Goal: Register for event/course

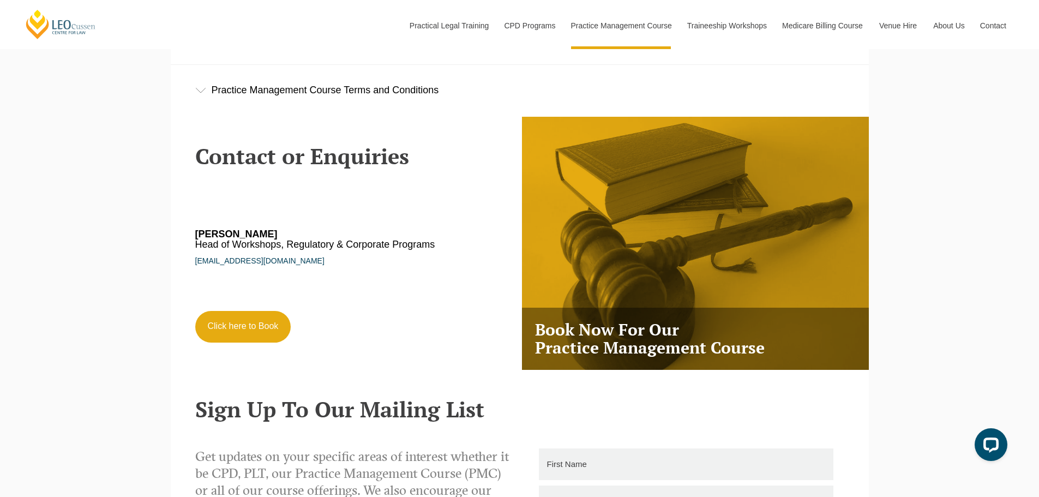
scroll to position [1994, 0]
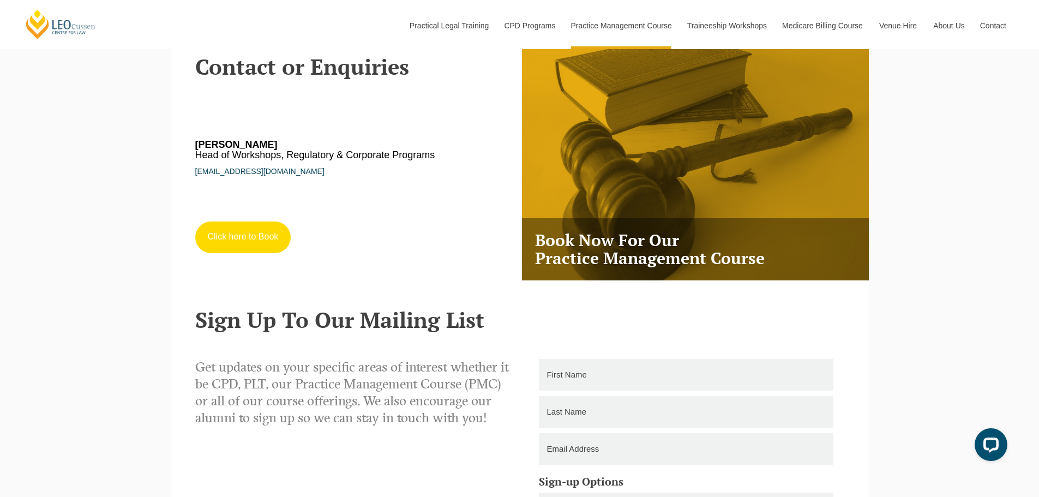
click at [216, 250] on link "Click here to Book" at bounding box center [243, 237] width 96 height 32
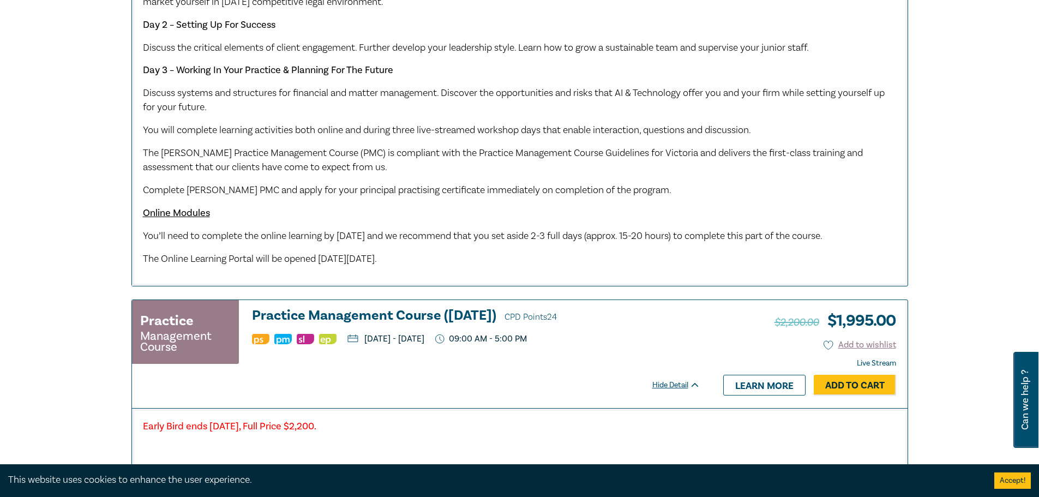
scroll to position [763, 0]
